Goal: Task Accomplishment & Management: Complete application form

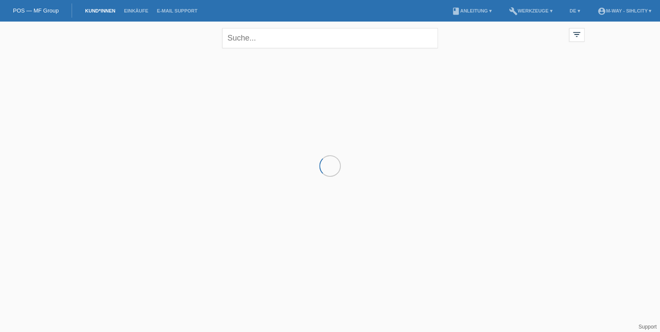
click at [113, 10] on link "Kund*innen" at bounding box center [100, 10] width 39 height 5
click at [112, 12] on link "Kund*innen" at bounding box center [100, 10] width 39 height 5
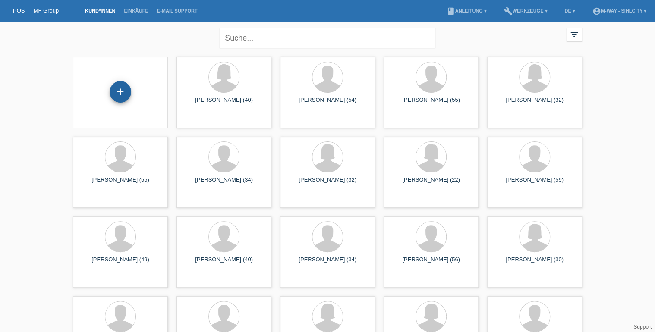
click at [128, 95] on div "+" at bounding box center [121, 92] width 22 height 22
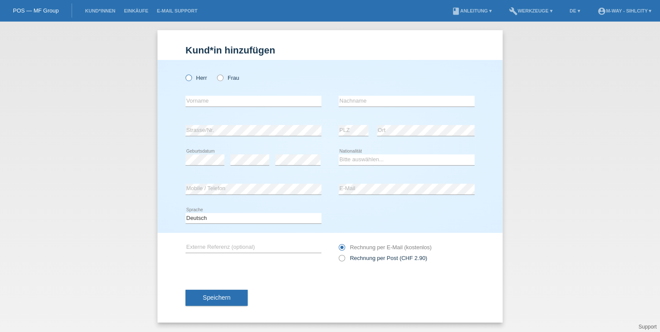
click at [184, 73] on icon at bounding box center [184, 73] width 0 height 0
click at [190, 78] on input "Herr" at bounding box center [189, 78] width 6 height 6
radio input "true"
click at [207, 104] on input "text" at bounding box center [254, 101] width 136 height 11
type input "[PERSON_NAME]"
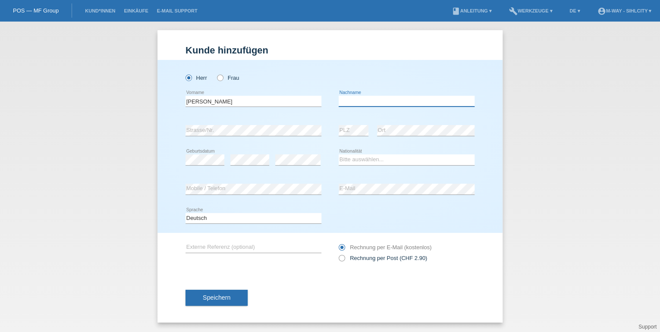
click at [382, 98] on input "text" at bounding box center [407, 101] width 136 height 11
type input "[PERSON_NAME]"
click at [355, 161] on select "Bitte auswählen... Schweiz Deutschland Liechtenstein Österreich ------------ Af…" at bounding box center [407, 159] width 136 height 10
select select "DE"
click at [339, 154] on select "Bitte auswählen... Schweiz Deutschland Liechtenstein Österreich ------------ Af…" at bounding box center [407, 159] width 136 height 10
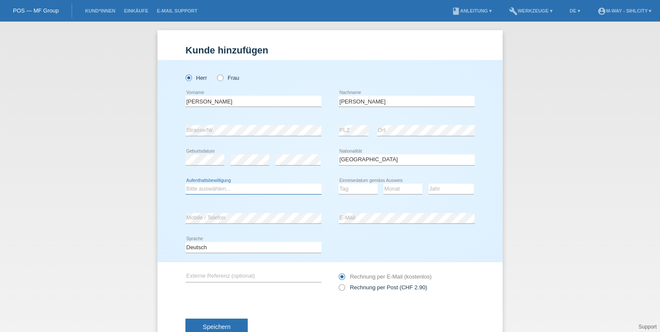
click at [194, 189] on select "Bitte auswählen... C B B - Flüchtlingsstatus Andere" at bounding box center [254, 189] width 136 height 10
select select "C"
click at [186, 184] on select "Bitte auswählen... C B B - Flüchtlingsstatus Andere" at bounding box center [254, 189] width 136 height 10
click at [360, 189] on select "Tag 01 02 03 04 05 06 07 08 09 10 11" at bounding box center [358, 189] width 39 height 10
select select "01"
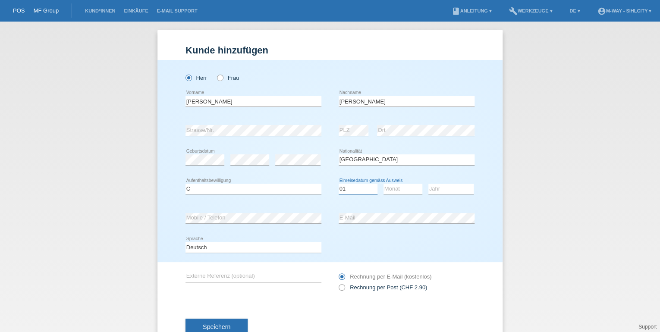
click at [339, 184] on select "Tag 01 02 03 04 05 06 07 08 09 10 11" at bounding box center [358, 189] width 39 height 10
click at [397, 187] on select "Monat 01 02 03 04 05 06 07 08 09 10 11" at bounding box center [403, 189] width 39 height 10
select select "04"
click at [384, 184] on select "Monat 01 02 03 04 05 06 07 08 09 10 11" at bounding box center [403, 189] width 39 height 10
click at [437, 184] on select "Jahr 2025 2024 2023 2022 2021 2020 2019 2018 2017 2016 2015 2014 2013 2012 2011…" at bounding box center [450, 189] width 45 height 10
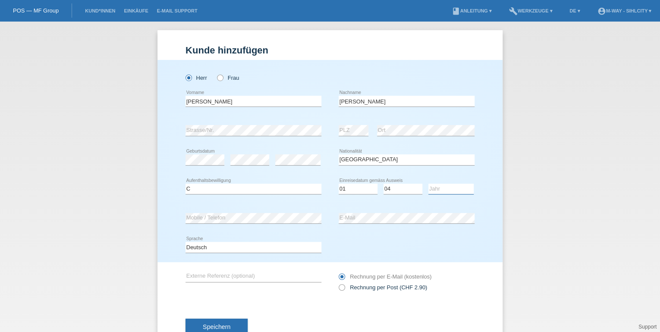
click at [436, 185] on select "Jahr 2025 2024 2023 2022 2021 2020 2019 2018 2017 2016 2015 2014 2013 2012 2011…" at bounding box center [450, 189] width 45 height 10
select select "2007"
click at [428, 184] on select "Jahr 2025 2024 2023 2022 2021 2020 2019 2018 2017 2016 2015 2014 2013 2012 2011…" at bounding box center [450, 189] width 45 height 10
click at [359, 188] on select "Tag 01 02 03 04 05 06 07 08 09 10 11" at bounding box center [358, 189] width 39 height 10
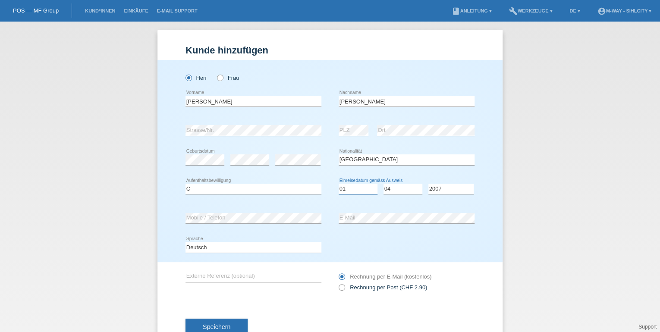
select select "23"
click at [339, 184] on select "Tag 01 02 03 04 05 06 07 08 09 10 11" at bounding box center [358, 189] width 39 height 10
click at [401, 191] on select "Monat 01 02 03 04 05 06 07 08 09 10 11" at bounding box center [403, 189] width 39 height 10
select select "03"
click at [384, 184] on select "Monat 01 02 03 04 05 06 07 08 09 10 11" at bounding box center [403, 189] width 39 height 10
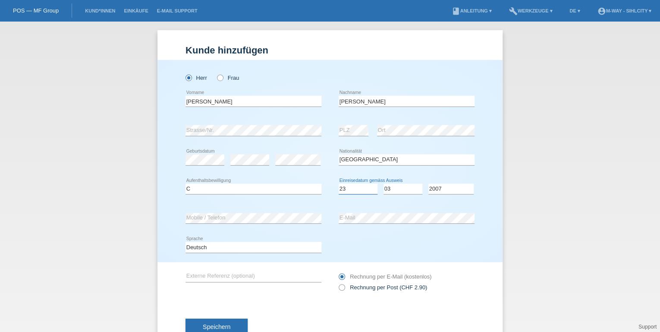
click at [349, 188] on select "Tag 01 02 03 04 05 06 07 08 09 10 11" at bounding box center [358, 189] width 39 height 10
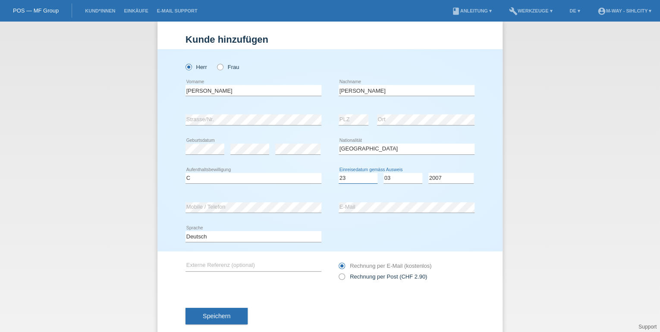
scroll to position [28, 0]
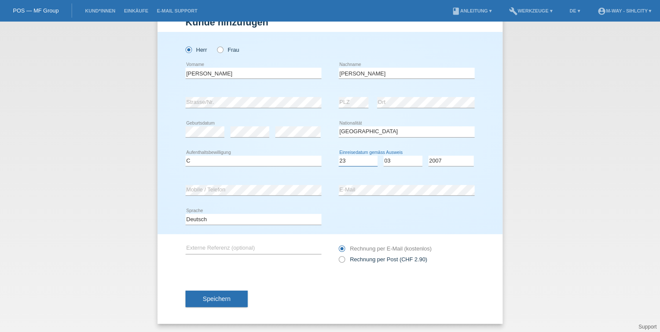
click at [358, 157] on select "Tag 01 02 03 04 05 06 07 08 09 10 11" at bounding box center [358, 161] width 39 height 10
select select "29"
click at [339, 156] on select "Tag 01 02 03 04 05 06 07 08 09 10 11" at bounding box center [358, 161] width 39 height 10
click at [219, 300] on span "Speichern" at bounding box center [217, 299] width 28 height 7
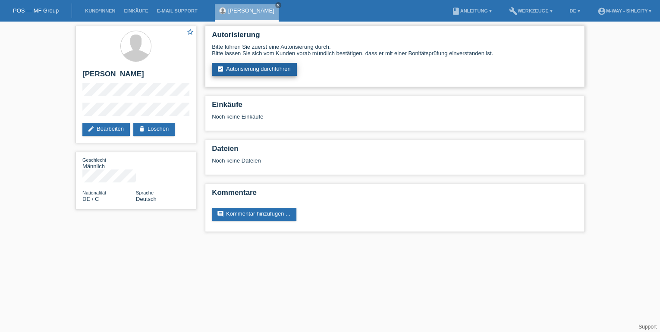
click at [270, 73] on link "assignment_turned_in Autorisierung durchführen" at bounding box center [254, 69] width 85 height 13
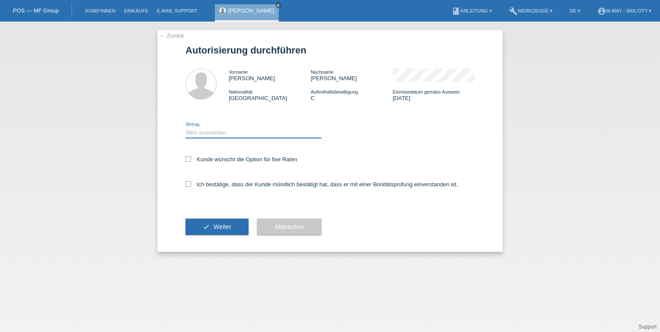
click at [240, 132] on select "Bitte auswählen CHF 1.00 - CHF 499.00 CHF 500.00 - CHF 1'999.00 CHF 2'000.00 - …" at bounding box center [254, 133] width 136 height 10
select select "3"
click at [186, 128] on select "Bitte auswählen CHF 1.00 - CHF 499.00 CHF 500.00 - CHF 1'999.00 CHF 2'000.00 - …" at bounding box center [254, 133] width 136 height 10
click at [189, 160] on icon at bounding box center [189, 159] width 6 height 6
click at [189, 160] on input "Kunde wünscht die Option für fixe Raten" at bounding box center [189, 159] width 6 height 6
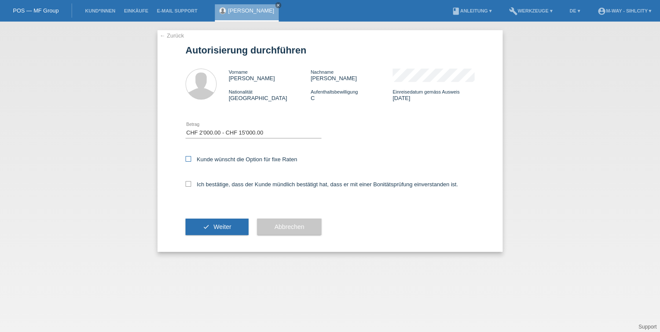
checkbox input "true"
click at [187, 184] on icon at bounding box center [189, 184] width 6 height 6
click at [187, 184] on input "Ich bestätige, dass der Kunde mündlich bestätigt hat, dass er mit einer Bonität…" at bounding box center [189, 184] width 6 height 6
checkbox input "true"
click at [215, 228] on span "Weiter" at bounding box center [223, 226] width 18 height 7
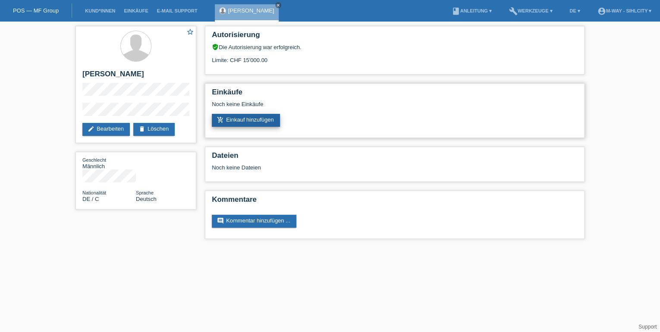
click at [274, 124] on link "add_shopping_cart Einkauf hinzufügen" at bounding box center [246, 120] width 68 height 13
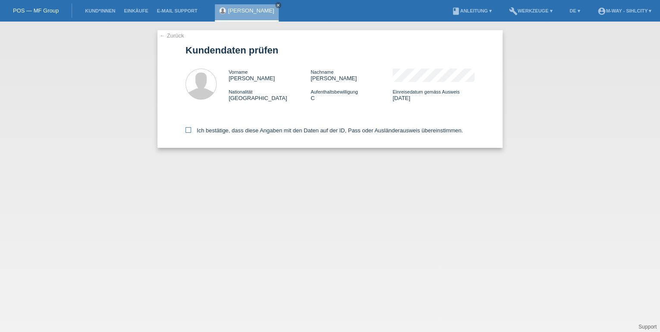
click at [187, 130] on icon at bounding box center [189, 130] width 6 height 6
click at [187, 130] on input "Ich bestätige, dass diese Angaben mit den Daten auf der ID, Pass oder Ausländer…" at bounding box center [189, 130] width 6 height 6
checkbox input "true"
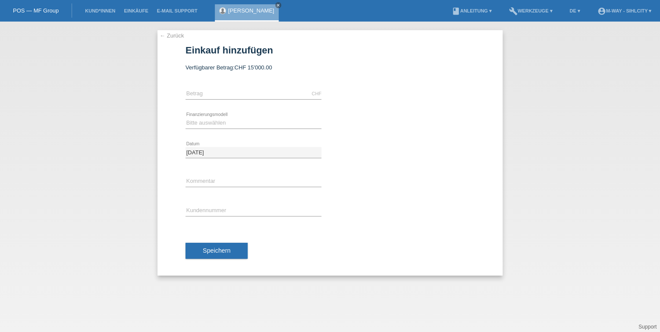
click at [214, 129] on div "Bitte auswählen Fixe Raten Kauf auf Rechnung mit Teilzahlungsoption error Finan…" at bounding box center [254, 123] width 136 height 29
click at [220, 120] on select "Bitte auswählen Fixe Raten Kauf auf Rechnung mit Teilzahlungsoption" at bounding box center [254, 123] width 136 height 10
select select "77"
click at [186, 118] on select "Bitte auswählen Fixe Raten Kauf auf Rechnung mit Teilzahlungsoption" at bounding box center [254, 123] width 136 height 10
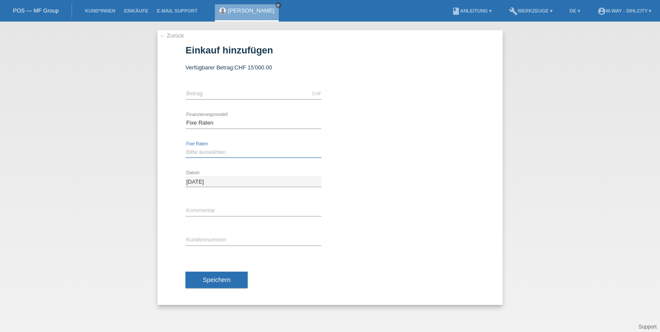
click at [209, 152] on select "Bitte auswählen 4 Raten 5 Raten 6 Raten 7 Raten 8 Raten 9 Raten 10 Raten 11 Rat…" at bounding box center [254, 152] width 136 height 10
click at [174, 36] on link "← Zurück" at bounding box center [172, 35] width 24 height 6
click at [176, 36] on link "← Zurück" at bounding box center [172, 35] width 24 height 6
